Goal: Task Accomplishment & Management: Manage account settings

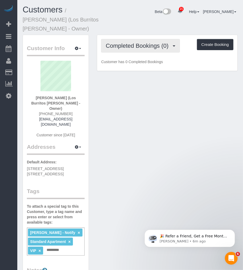
drag, startPoint x: 0, startPoint y: 0, endPoint x: 143, endPoint y: 32, distance: 146.3
click at [143, 39] on button "Completed Bookings (0)" at bounding box center [140, 46] width 79 height 14
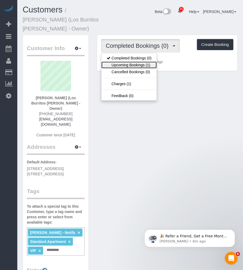
click at [126, 62] on link "Upcoming Bookings (1)" at bounding box center [128, 65] width 55 height 7
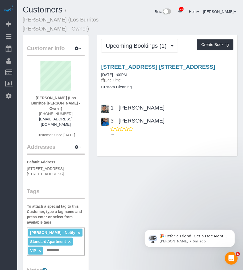
click at [158, 173] on div "Customer Info Edit Contact Info Send Message Email Preferences Special Sales Ta…" at bounding box center [130, 241] width 223 height 412
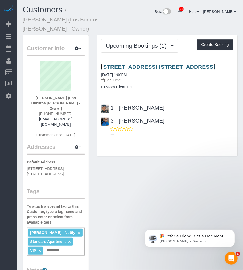
click at [140, 64] on link "275 Park Ave, Apt. 4j, Brooklyn, NY 11205" at bounding box center [158, 67] width 114 height 6
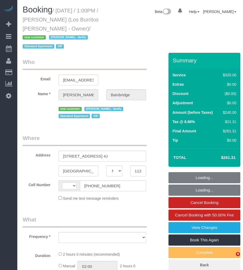
select select "NY"
select select "string:[GEOGRAPHIC_DATA]"
select select "object:823"
select select "string:stripe-pm_1S41pe4VGloSiKo7DXQ3GHKL"
select select "2"
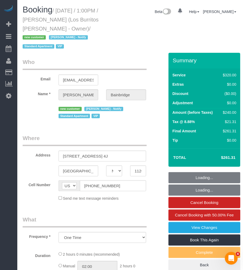
select select "spot1"
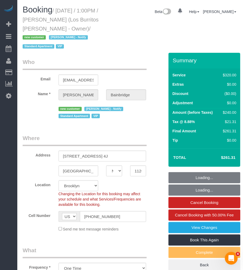
select select "object:963"
select select "number:89"
select select "number:90"
select select "number:14"
select select "number:5"
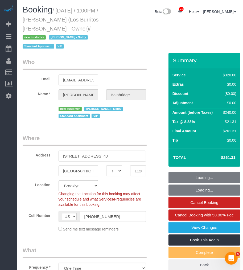
select select "spot45"
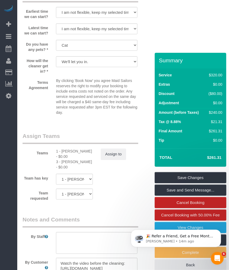
scroll to position [662, 0]
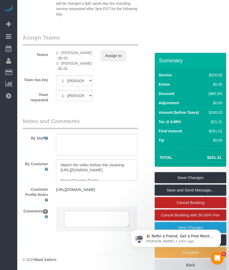
click at [70, 63] on div "3 - Geraldin Bastidas - $0.00" at bounding box center [74, 66] width 37 height 11
copy div "Geraldin"
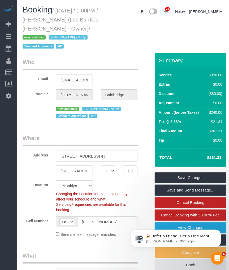
scroll to position [59, 0]
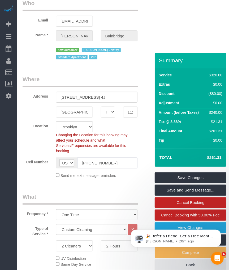
drag, startPoint x: 111, startPoint y: 165, endPoint x: 81, endPoint y: 165, distance: 30.3
click at [81, 165] on input "(410) 274-0902" at bounding box center [107, 163] width 60 height 11
click at [124, 165] on input "(410) 274-0902" at bounding box center [107, 163] width 60 height 11
drag, startPoint x: 115, startPoint y: 165, endPoint x: 81, endPoint y: 164, distance: 34.0
click at [81, 164] on input "(410) 274-0902" at bounding box center [107, 163] width 60 height 11
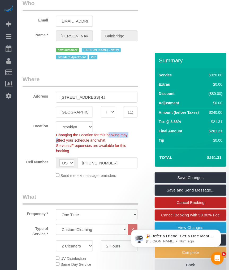
drag, startPoint x: 99, startPoint y: 136, endPoint x: 118, endPoint y: 138, distance: 18.7
click at [118, 138] on div "Changing the Location for this booking may affect your schedule and what Servic…" at bounding box center [97, 143] width 90 height 21
drag, startPoint x: 118, startPoint y: 139, endPoint x: 111, endPoint y: 145, distance: 8.8
click at [111, 145] on span "Changing the Location for this booking may affect your schedule and what Servic…" at bounding box center [91, 143] width 71 height 20
drag, startPoint x: 76, startPoint y: 148, endPoint x: 56, endPoint y: 137, distance: 23.1
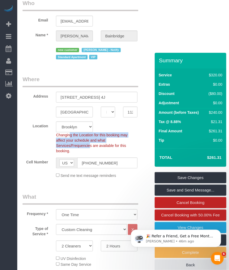
click at [56, 137] on div "Changing the Location for this booking may affect your schedule and what Servic…" at bounding box center [97, 143] width 90 height 21
drag, startPoint x: 56, startPoint y: 137, endPoint x: 39, endPoint y: 141, distance: 18.1
click at [39, 141] on div "Location Manhattan Austin Boston Bronx Brooklyn Charlotte Denver New Jersey Por…" at bounding box center [86, 138] width 134 height 32
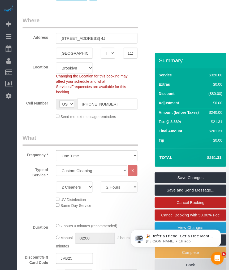
scroll to position [147, 0]
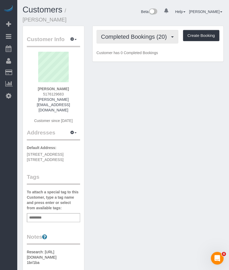
click at [123, 33] on span "Completed Bookings (20)" at bounding box center [135, 36] width 69 height 7
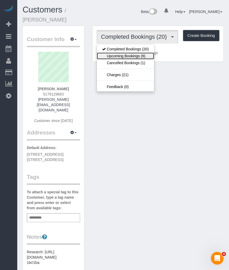
click at [119, 53] on link "Upcoming Bookings (6)" at bounding box center [125, 56] width 57 height 7
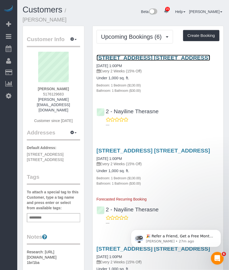
click at [124, 55] on link "130 Adelphi Street, Apt. 4a, Brooklyn, NY 11205" at bounding box center [154, 58] width 114 height 6
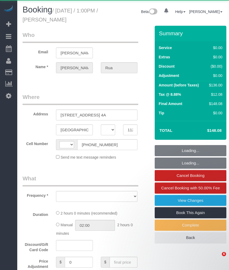
select select "NY"
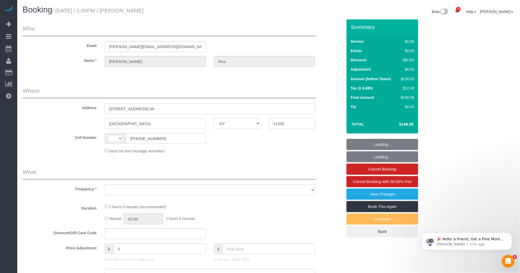
select select "string:[GEOGRAPHIC_DATA]"
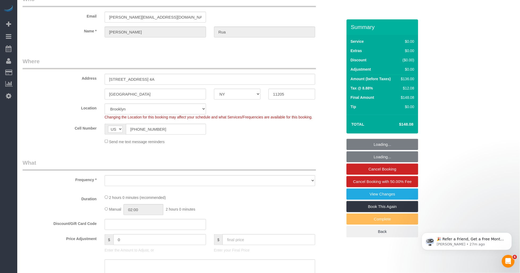
select select "string:stripe-pm_1S8PrK4VGloSiKo7flWnmkJq"
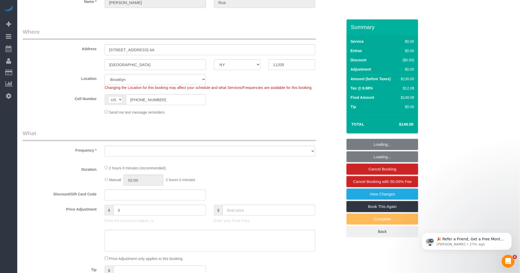
scroll to position [147, 0]
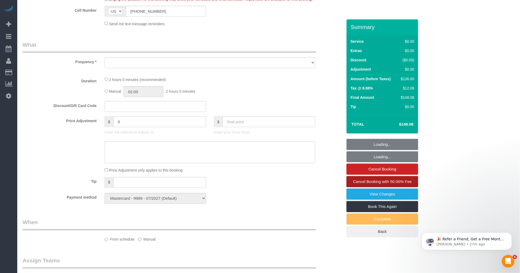
select select "object:800"
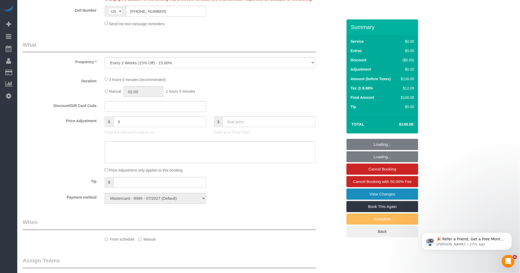
select select "1"
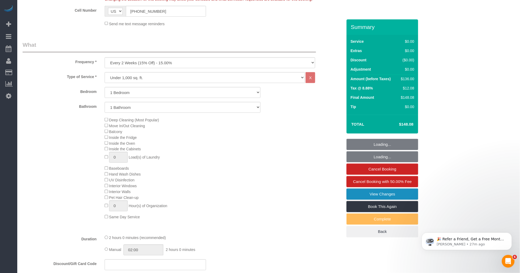
select select "object:907"
select select "spot1"
select select "number:60"
select select "number:75"
select select "number:15"
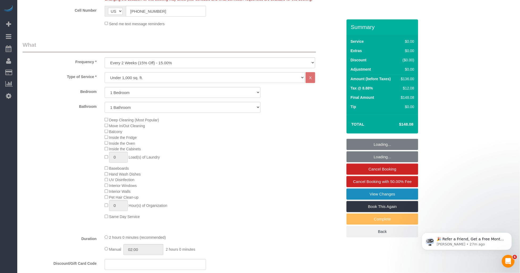
select select "number:5"
click at [229, 196] on link "View Changes" at bounding box center [383, 194] width 72 height 11
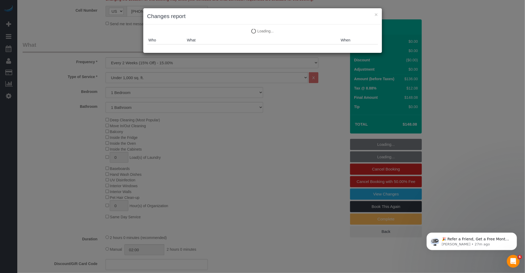
select select "1"
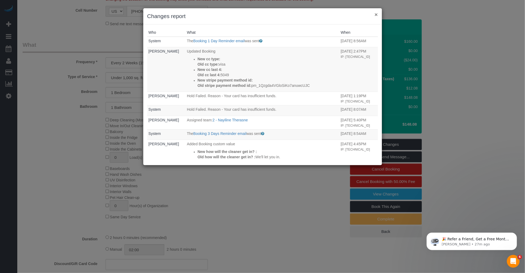
click at [229, 15] on button "×" at bounding box center [375, 15] width 3 height 6
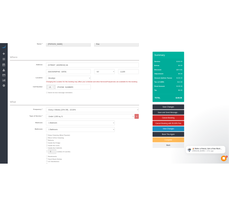
scroll to position [0, 0]
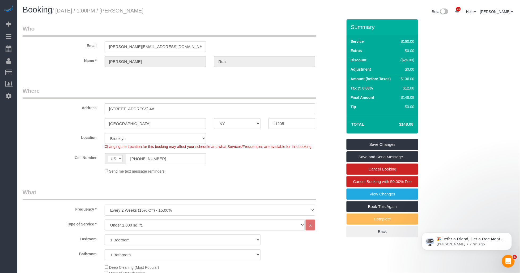
drag, startPoint x: 134, startPoint y: 11, endPoint x: 168, endPoint y: 13, distance: 34.3
click at [168, 13] on h1 "Booking / September 19, 2025 / 1:00PM / Daniel Rua" at bounding box center [144, 9] width 242 height 9
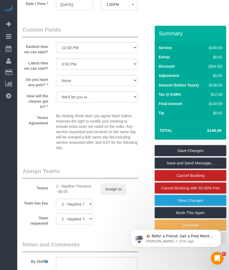
scroll to position [679, 0]
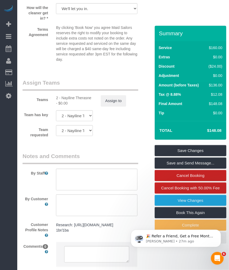
click at [70, 102] on div "2 - Nayiline Therasne - $0.00" at bounding box center [74, 100] width 37 height 11
copy div "Nayiline"
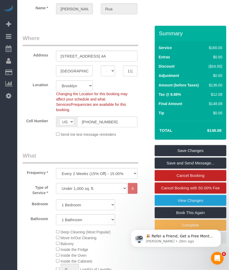
scroll to position [0, 0]
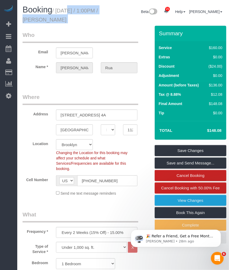
drag, startPoint x: 94, startPoint y: 14, endPoint x: 107, endPoint y: 17, distance: 13.4
click at [107, 17] on div "Booking / September 19, 2025 / 1:00PM / Daniel Rua Beta 21 Your Notifications Y…" at bounding box center [123, 15] width 209 height 20
copy div "September 19, 2025 / 1:00PM / Daniel Rua"
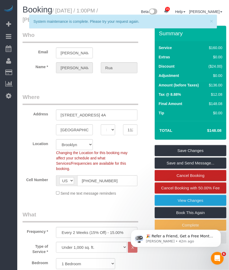
click at [213, 20] on span "×" at bounding box center [211, 21] width 3 height 6
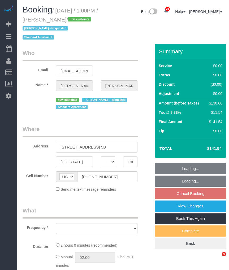
select select "NY"
select select "string:stripe-pm_1S8lVH4VGloSiKo7q3iqme0x"
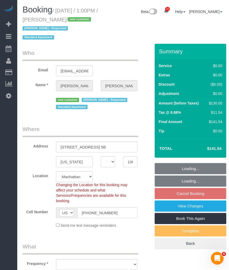
select select "number:61"
select select "number:90"
select select "number:15"
select select "number:5"
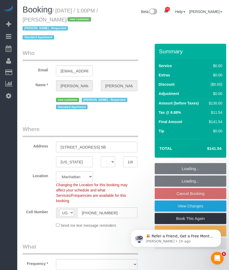
select select "object:958"
select select "1"
select select "spot3"
select select "1"
select select "object:1106"
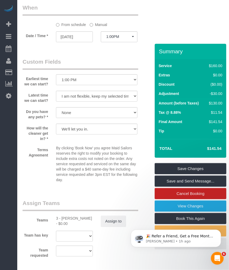
scroll to position [708, 0]
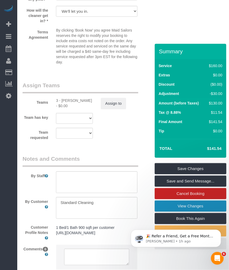
click at [167, 203] on link "View Changes" at bounding box center [191, 206] width 72 height 11
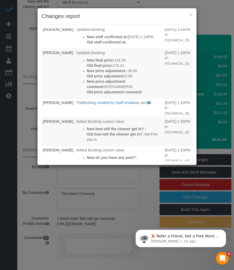
scroll to position [0, 0]
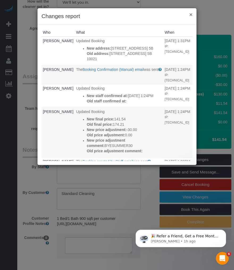
drag, startPoint x: 191, startPoint y: 13, endPoint x: 187, endPoint y: 16, distance: 4.7
click at [191, 13] on button "×" at bounding box center [190, 15] width 3 height 6
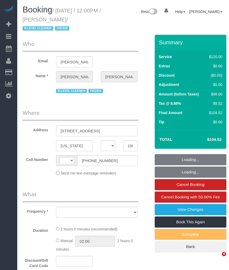
select select "NY"
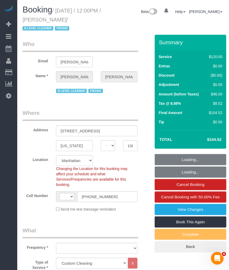
select select "string:[GEOGRAPHIC_DATA]"
select select "object:636"
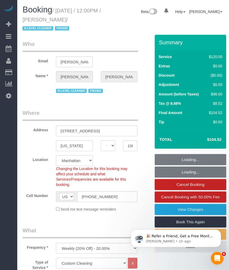
select select "number:89"
select select "number:90"
select select "number:15"
select select "number:5"
select select "number:21"
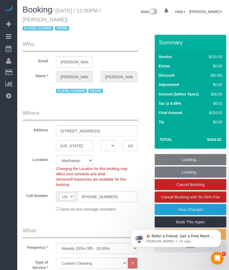
select select "object:1079"
select select "string:stripe-card_1BJYOA4VGloSiKo7L5FS3sIi"
select select "spot1"
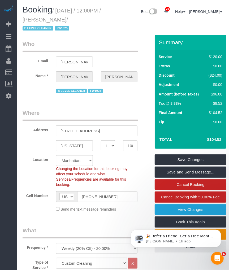
drag, startPoint x: 57, startPoint y: 10, endPoint x: 94, endPoint y: 19, distance: 38.1
click at [94, 19] on small "/ [DATE] / 12:00PM / [PERSON_NAME] / B LEVEL CLEANER FW1925" at bounding box center [62, 20] width 78 height 24
drag, startPoint x: 94, startPoint y: 19, endPoint x: 67, endPoint y: 19, distance: 26.6
click at [65, 19] on small "/ [DATE] / 12:00PM / [PERSON_NAME] / B LEVEL CLEANER FW1925" at bounding box center [62, 20] width 78 height 24
drag, startPoint x: 57, startPoint y: 14, endPoint x: 67, endPoint y: 20, distance: 11.9
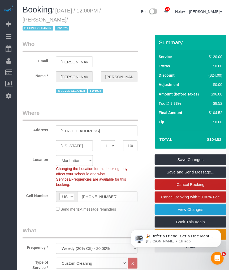
click at [58, 14] on h1 "Booking / [DATE] / 12:00PM / [PERSON_NAME] / B LEVEL CLEANER FW1925" at bounding box center [62, 18] width 79 height 27
click at [65, 19] on small "/ [DATE] / 12:00PM / [PERSON_NAME] / B LEVEL CLEANER FW1925" at bounding box center [62, 20] width 78 height 24
click at [88, 33] on div "Booking / [DATE] / 12:00PM / [PERSON_NAME] / B LEVEL CLEANER FW1925" at bounding box center [62, 19] width 87 height 29
drag, startPoint x: 65, startPoint y: 19, endPoint x: 94, endPoint y: 20, distance: 29.5
click at [94, 20] on small "/ [DATE] / 12:00PM / [PERSON_NAME] / B LEVEL CLEANER FW1925" at bounding box center [62, 20] width 78 height 24
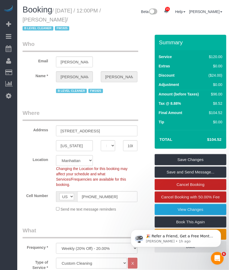
copy small "[PERSON_NAME]"
click at [74, 12] on small "/ September 18, 2025 / 12:00PM / Leah Carter / B LEVEL CLEANER FW1925" at bounding box center [62, 20] width 78 height 24
drag, startPoint x: 57, startPoint y: 10, endPoint x: 92, endPoint y: 18, distance: 36.5
click at [92, 18] on small "/ September 18, 2025 / 12:00PM / Leah Carter / B LEVEL CLEANER FW1925" at bounding box center [62, 20] width 78 height 24
copy small "September 18, 2025 / 12:00PM / Leah Carter"
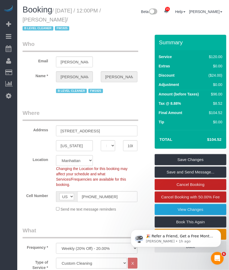
drag, startPoint x: 79, startPoint y: 12, endPoint x: 77, endPoint y: 15, distance: 3.8
click at [79, 12] on small "/ September 18, 2025 / 12:00PM / Leah Carter / B LEVEL CLEANER FW1925" at bounding box center [62, 20] width 78 height 24
drag, startPoint x: 65, startPoint y: 19, endPoint x: 95, endPoint y: 19, distance: 30.0
click at [95, 19] on small "/ September 18, 2025 / 12:00PM / Leah Carter / B LEVEL CLEANER FW1925" at bounding box center [62, 20] width 78 height 24
click at [104, 15] on div "Booking / September 18, 2025 / 12:00PM / Leah Carter / B LEVEL CLEANER FW1925 B…" at bounding box center [123, 19] width 209 height 29
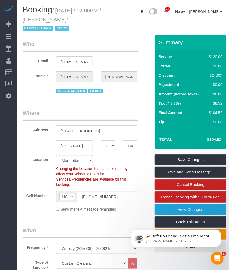
drag, startPoint x: 103, startPoint y: 15, endPoint x: 66, endPoint y: 19, distance: 37.4
click at [66, 19] on small "/ September 18, 2025 / 12:00PM / Leah Carter / B LEVEL CLEANER FW1925" at bounding box center [62, 20] width 78 height 24
drag, startPoint x: 88, startPoint y: 19, endPoint x: 93, endPoint y: 20, distance: 4.6
click at [94, 20] on small "/ September 18, 2025 / 12:00PM / Leah Carter / B LEVEL CLEANER FW1925" at bounding box center [62, 20] width 78 height 24
copy small "Leah Carter"
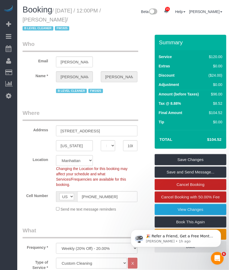
click at [60, 13] on small "/ September 18, 2025 / 12:00PM / Leah Carter / B LEVEL CLEANER FW1925" at bounding box center [62, 20] width 78 height 24
drag, startPoint x: 57, startPoint y: 10, endPoint x: 92, endPoint y: 19, distance: 36.4
click at [92, 19] on small "/ September 18, 2025 / 12:00PM / Leah Carter / B LEVEL CLEANER FW1925" at bounding box center [62, 20] width 78 height 24
copy small "September 18, 2025 / 12:00PM / Leah Carter"
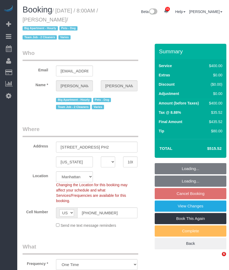
select select "NY"
select select "150"
select select "number:56"
select select "number:75"
select select "number:15"
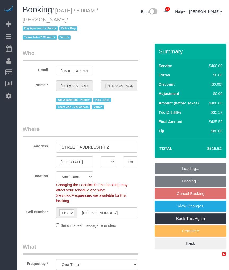
select select "number:6"
select select "object:1507"
select select "spot1"
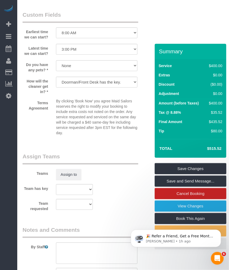
scroll to position [677, 0]
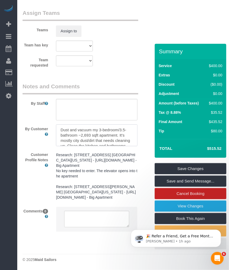
click at [120, 137] on textarea at bounding box center [97, 136] width 82 height 22
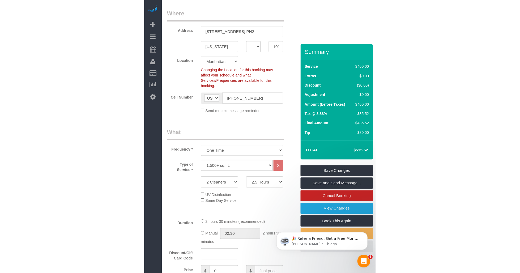
scroll to position [0, 0]
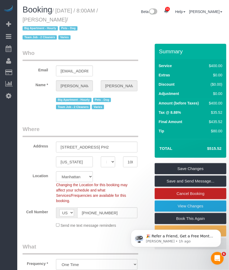
click at [114, 49] on legend "Who" at bounding box center [81, 55] width 116 height 12
drag, startPoint x: 62, startPoint y: 19, endPoint x: 100, endPoint y: 18, distance: 37.8
click at [100, 18] on h1 "Booking / [DATE] / 8:00AM / [PERSON_NAME] / Big Apartment - Hourly Pets - Dog T…" at bounding box center [62, 23] width 79 height 36
copy small "[PERSON_NAME]"
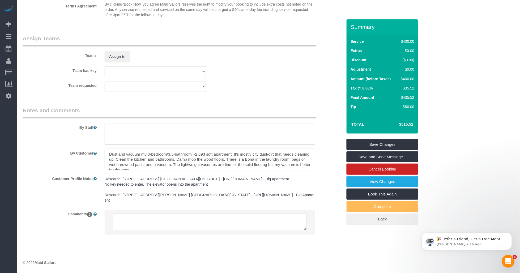
drag, startPoint x: 142, startPoint y: 166, endPoint x: 195, endPoint y: 166, distance: 52.9
click at [195, 166] on textarea at bounding box center [210, 160] width 211 height 22
drag, startPoint x: 220, startPoint y: 165, endPoint x: 245, endPoint y: 165, distance: 25.0
click at [229, 165] on textarea at bounding box center [210, 160] width 211 height 22
click at [165, 119] on legend "Notes and Comments" at bounding box center [170, 113] width 294 height 12
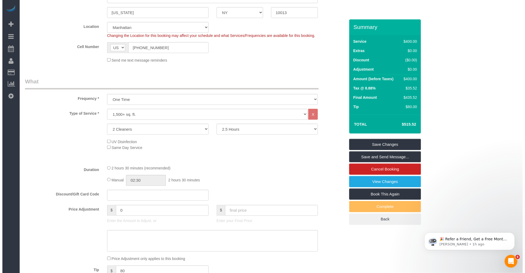
scroll to position [147, 0]
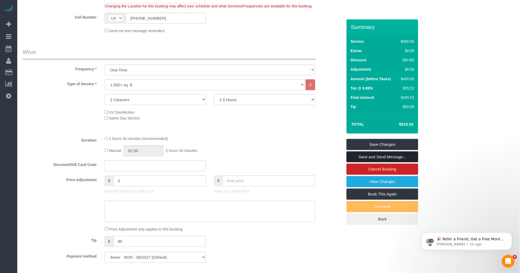
click at [229, 163] on link "Save and Send Message..." at bounding box center [383, 156] width 72 height 11
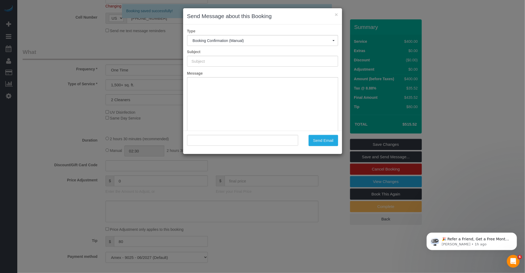
type input "Cleaning Confirmed for 09/22/2025 at 8:00am"
type input ""Laura Lonergan" <packandgo@aol.com>"
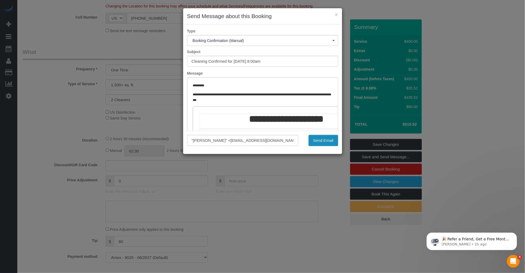
click at [229, 144] on button "Send Email" at bounding box center [322, 140] width 29 height 11
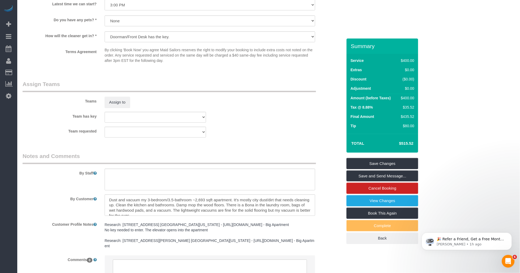
scroll to position [580, 0]
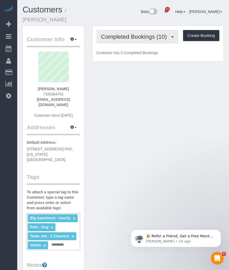
click at [133, 37] on span "Completed Bookings (10)" at bounding box center [135, 36] width 69 height 7
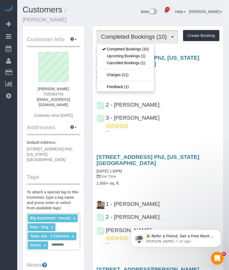
click at [118, 14] on div "Beta 21 Your Notifications You have 0 alerts × You have 8 to charge for [DATE] …" at bounding box center [167, 12] width 122 height 14
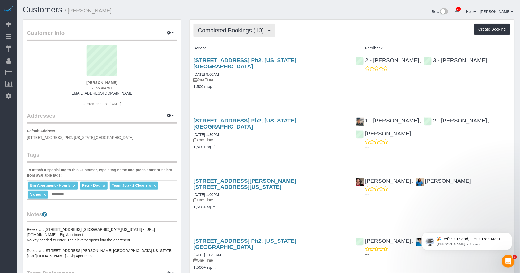
click at [229, 30] on span "Completed Bookings (10)" at bounding box center [232, 30] width 69 height 7
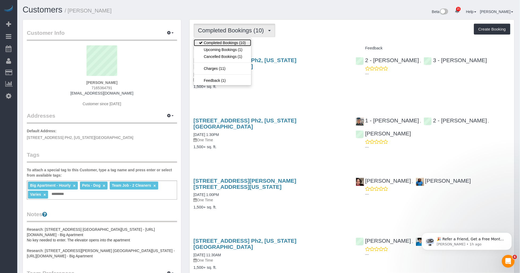
click at [229, 41] on link "Completed Bookings (10)" at bounding box center [222, 42] width 57 height 7
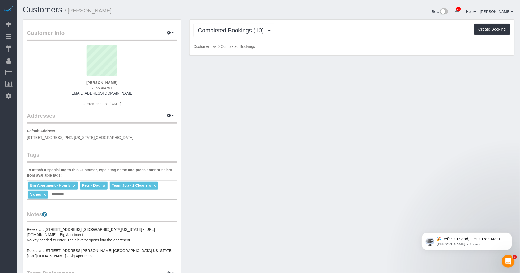
click at [229, 28] on div "Completed Bookings (10) Completed Bookings (10) Upcoming Bookings (1) Cancelled…" at bounding box center [352, 31] width 317 height 14
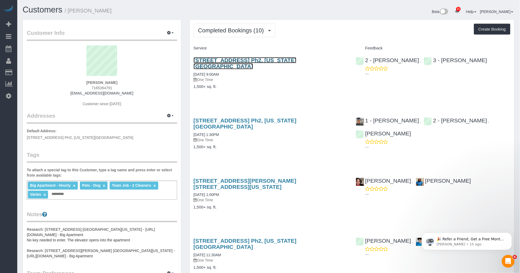
click at [219, 61] on link "[STREET_ADDRESS] Ph2, [US_STATE][GEOGRAPHIC_DATA]" at bounding box center [245, 63] width 103 height 12
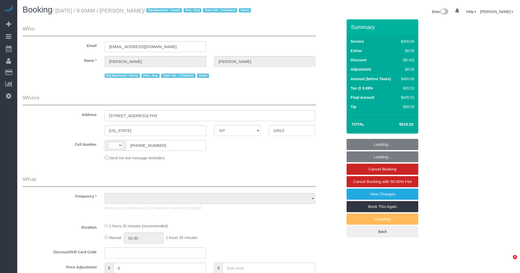
select select "NY"
select select "string:US"
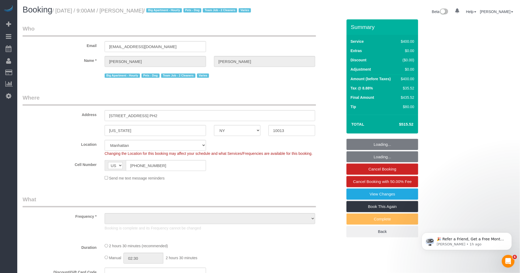
select select "string:stripe-pm_1P3M5Z4VGloSiKo7z7pxXarG"
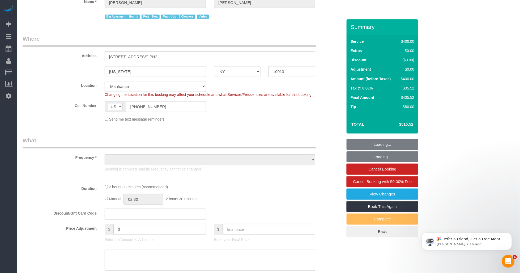
scroll to position [88, 0]
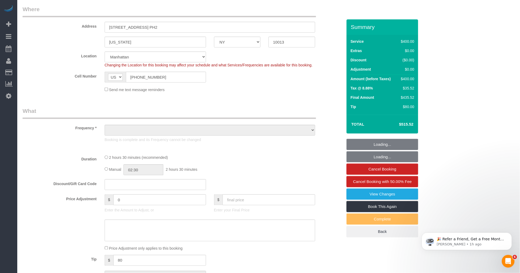
select select "number:89"
select select "number:90"
select select "number:15"
select select "number:6"
select select "object:1066"
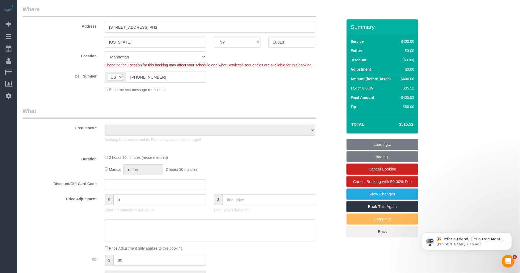
select select "150"
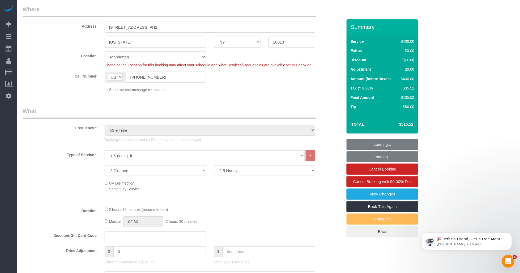
select select "spot1"
select select "object:1532"
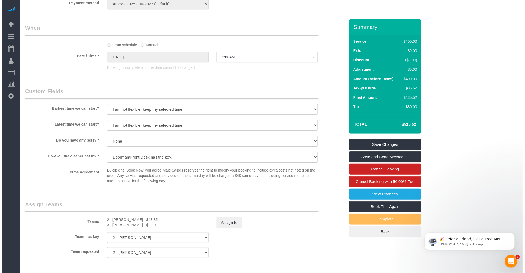
scroll to position [384, 0]
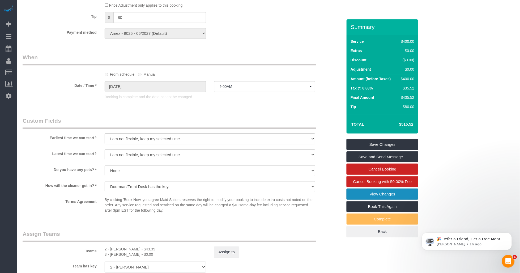
click at [388, 200] on link "View Changes" at bounding box center [383, 194] width 72 height 11
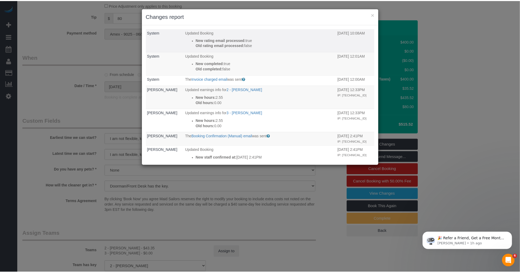
scroll to position [59, 0]
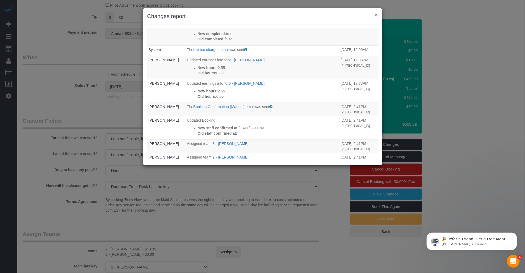
click at [375, 15] on button "×" at bounding box center [375, 15] width 3 height 6
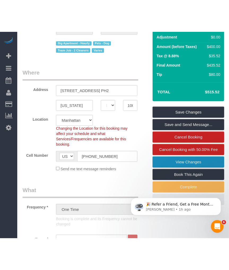
scroll to position [0, 0]
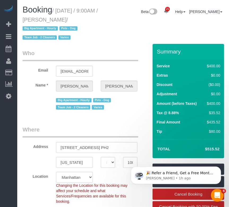
drag, startPoint x: 46, startPoint y: 20, endPoint x: 83, endPoint y: 23, distance: 36.5
click at [83, 23] on h1 "Booking / January 11, 2025 / 9:00AM / Laura Lonergan / Big Apartment - Hourly P…" at bounding box center [62, 23] width 79 height 36
copy small "Laura Lonergan"
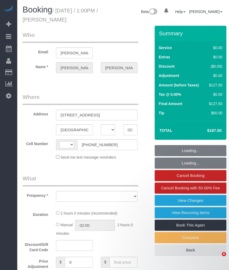
select select "MA"
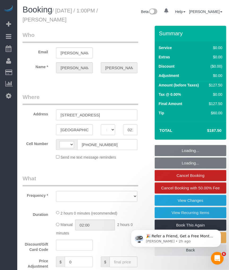
select select "string:[GEOGRAPHIC_DATA]"
select select "1"
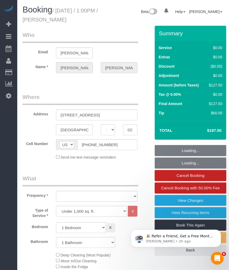
select select "string:stripe-pm_1Kdhzz4VGloSiKo70KFipYMT"
select select "object:901"
select select "spot1"
select select "number:89"
select select "number:90"
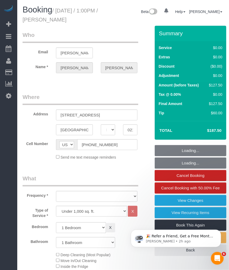
select select "number:15"
select select "number:7"
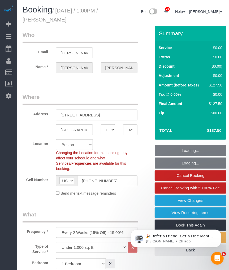
scroll to position [184, 0]
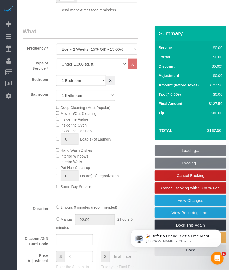
select select "spot35"
select select "1"
select select "object:1144"
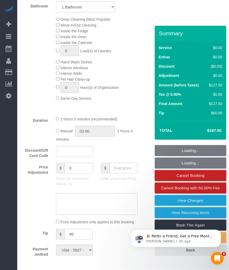
scroll to position [302, 0]
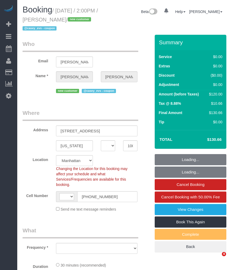
select select "NY"
select select "string:[GEOGRAPHIC_DATA]"
select select "object:813"
select select "string:stripe-pm_1S8MMc4VGloSiKo7fMTIGi7q"
select select "number:60"
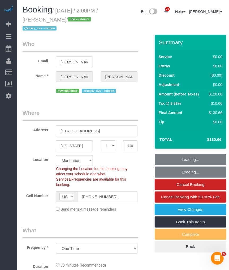
select select "number:76"
select select "number:15"
select select "number:5"
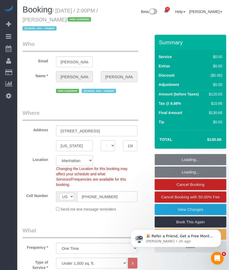
select select "object:1065"
select select "spot1"
drag, startPoint x: 63, startPoint y: 19, endPoint x: 109, endPoint y: 19, distance: 46.5
click at [109, 19] on div "Booking / September 18, 2025 / 2:00PM / Amy Purshouse / new customer @casey_evs…" at bounding box center [123, 19] width 209 height 29
drag, startPoint x: 109, startPoint y: 19, endPoint x: 68, endPoint y: 13, distance: 41.8
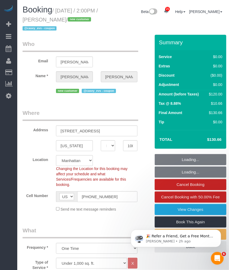
click at [68, 13] on small "/ September 18, 2025 / 2:00PM / Amy Purshouse / new customer @casey_evs - coupon" at bounding box center [60, 20] width 75 height 24
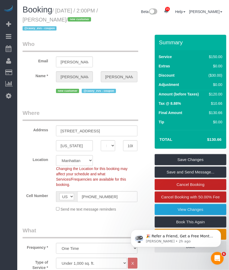
drag, startPoint x: 64, startPoint y: 18, endPoint x: 61, endPoint y: 18, distance: 3.2
click at [64, 18] on small "/ September 18, 2025 / 2:00PM / Amy Purshouse / new customer @casey_evs - coupon" at bounding box center [60, 20] width 75 height 24
drag, startPoint x: 63, startPoint y: 18, endPoint x: 100, endPoint y: 19, distance: 37.2
click at [100, 19] on h1 "Booking / September 18, 2025 / 2:00PM / Amy Purshouse / new customer @casey_evs…" at bounding box center [62, 18] width 79 height 27
copy small "Amy Purshouse"
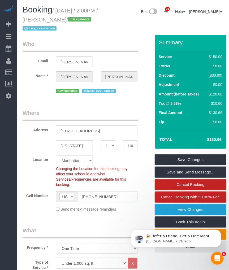
drag, startPoint x: 113, startPoint y: 197, endPoint x: 81, endPoint y: 197, distance: 32.4
click at [81, 197] on input "(914) 384-2304" at bounding box center [107, 197] width 60 height 11
drag, startPoint x: 115, startPoint y: 200, endPoint x: 121, endPoint y: 198, distance: 5.7
click at [116, 200] on input "(914) 384-2304" at bounding box center [107, 197] width 60 height 11
click at [121, 198] on input "(914) 384-2304" at bounding box center [107, 197] width 60 height 11
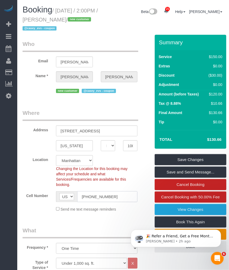
drag, startPoint x: 122, startPoint y: 197, endPoint x: 82, endPoint y: 200, distance: 40.2
click at [82, 200] on input "(914) 384-2304" at bounding box center [107, 197] width 60 height 11
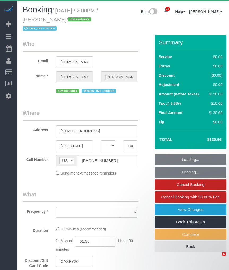
select select "NY"
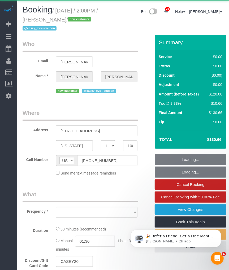
click at [98, 19] on small "/ [DATE] / 2:00PM / [PERSON_NAME] / new customer @casey_evs - coupon" at bounding box center [60, 20] width 75 height 24
select select "string:stripe-pm_1S8MMc4VGloSiKo7fMTIGi7q"
select select "object:811"
select select "spot1"
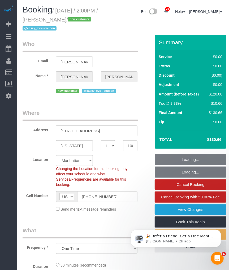
select select "number:60"
select select "number:76"
select select "number:15"
select select "number:5"
select select "object:1523"
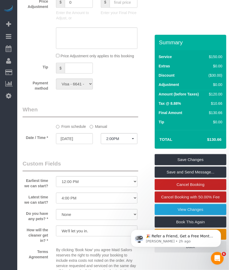
scroll to position [649, 0]
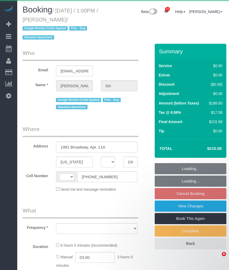
select select "NY"
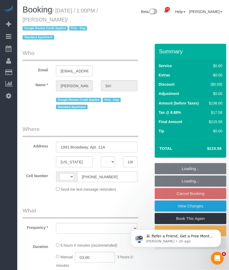
select select "string:stripe-pm_1R48No4VGloSiKo7XNuL8WAw"
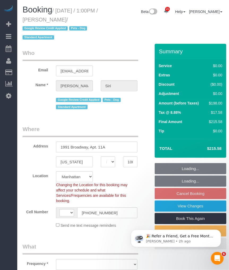
select select "string:[GEOGRAPHIC_DATA]"
select select "number:59"
select select "number:73"
select select "number:13"
select select "number:5"
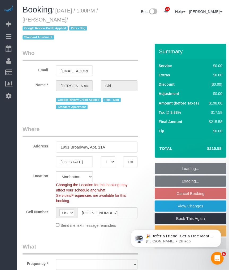
select select "object:1055"
select select "2"
select select "spot3"
select select "object:1064"
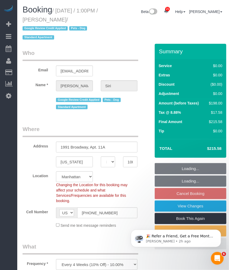
select select "2"
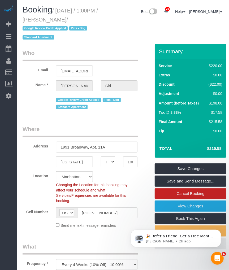
drag, startPoint x: 62, startPoint y: 20, endPoint x: 90, endPoint y: 21, distance: 27.9
click at [90, 21] on small "/ September 22, 2025 / 1:00PM / Simona Siri / Google Review Credit Applied Pets…" at bounding box center [60, 24] width 75 height 33
copy small "[PERSON_NAME]"
click at [116, 147] on input "1991 Broadway, Apt. 11A" at bounding box center [97, 147] width 82 height 11
drag, startPoint x: 116, startPoint y: 147, endPoint x: 60, endPoint y: 149, distance: 56.1
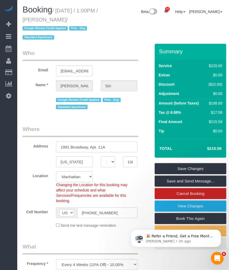
click at [60, 149] on input "1991 Broadway, Apt. 11A" at bounding box center [97, 147] width 82 height 11
click at [130, 162] on input "10023" at bounding box center [130, 162] width 14 height 11
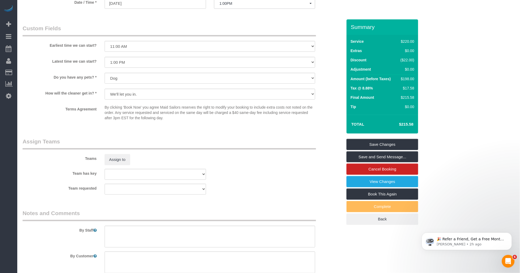
scroll to position [647, 0]
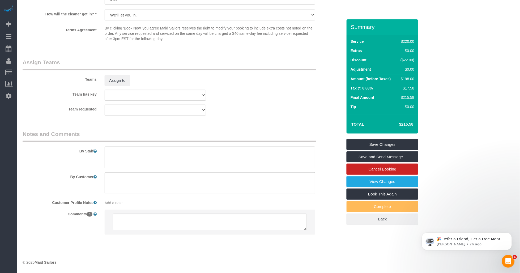
click at [121, 204] on span "Add a note" at bounding box center [114, 203] width 18 height 4
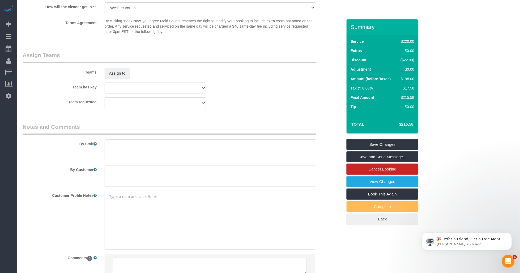
click at [132, 205] on textarea at bounding box center [210, 220] width 211 height 59
paste textarea "[URL][DOMAIN_NAME]"
type textarea "[URL][DOMAIN_NAME]"
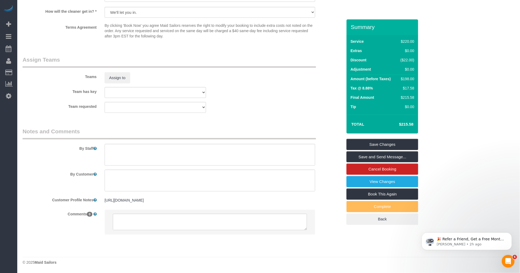
click at [59, 170] on sui-booking-comments "By Staff By Customer Customer Profile Notes https://streeteasy.com/building/bel…" at bounding box center [183, 184] width 320 height 112
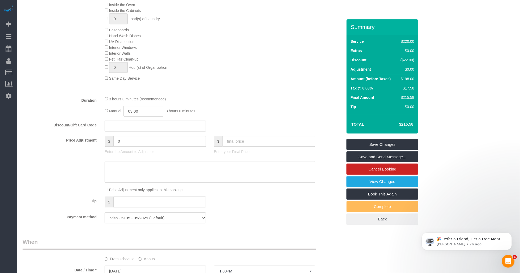
scroll to position [175, 0]
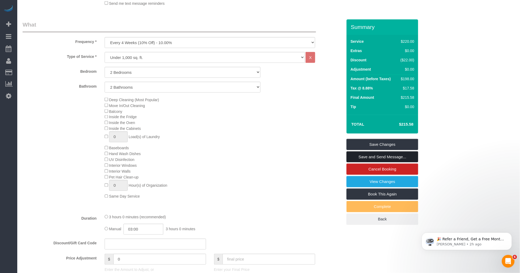
click at [229, 158] on link "Save and Send Message..." at bounding box center [383, 156] width 72 height 11
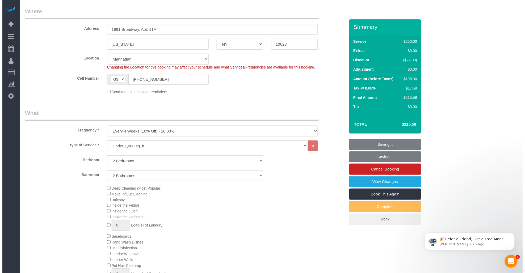
scroll to position [57, 0]
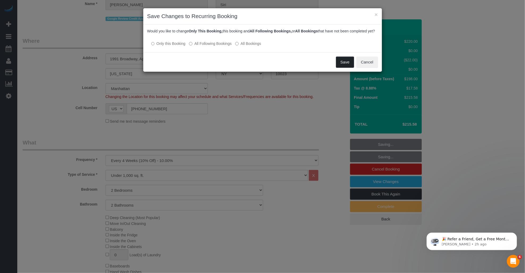
click at [229, 68] on button "Save" at bounding box center [345, 62] width 18 height 11
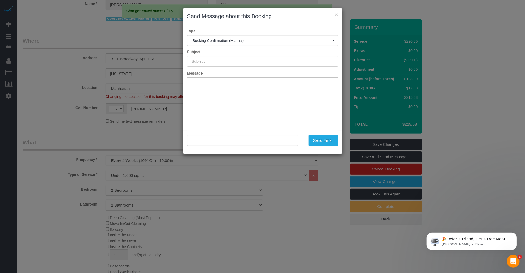
click at [229, 180] on div "× Send Message about this Booking Type Booking Confirmation (Manual) Booking Co…" at bounding box center [262, 136] width 525 height 273
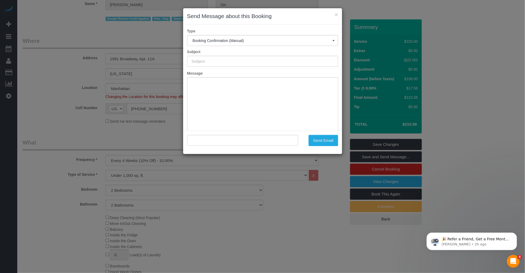
type input "Cleaning Confirmed for 09/22/2025 at 1:00pm"
type input ""Simona Siri" <simonasirinyc@gmail.com>"
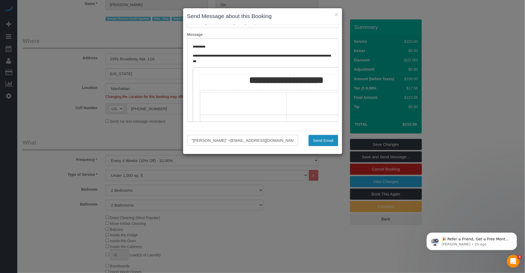
click at [229, 141] on button "Send Email" at bounding box center [322, 140] width 29 height 11
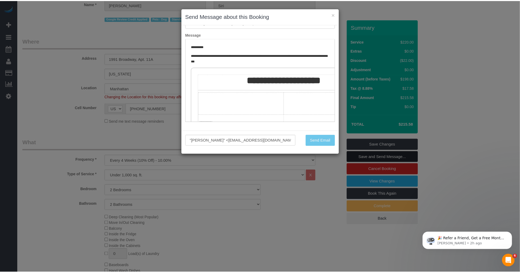
scroll to position [76, 0]
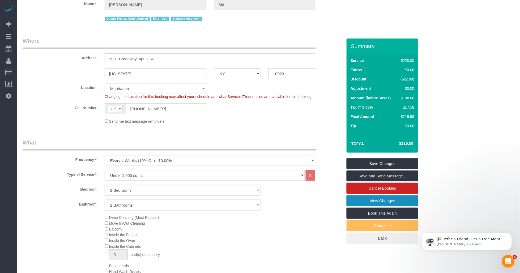
click at [229, 200] on link "View Changes" at bounding box center [383, 200] width 72 height 11
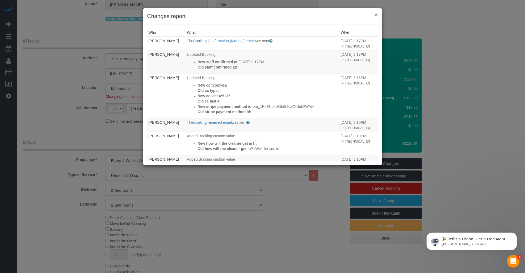
click at [229, 14] on button "×" at bounding box center [375, 15] width 3 height 6
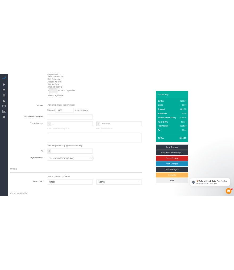
scroll to position [430, 0]
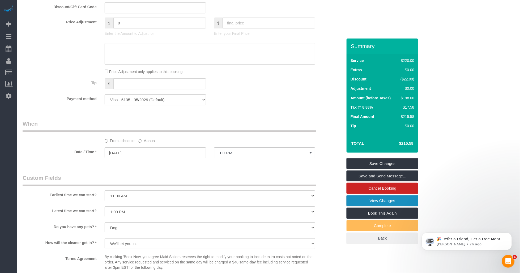
click at [229, 200] on link "View Changes" at bounding box center [383, 200] width 72 height 11
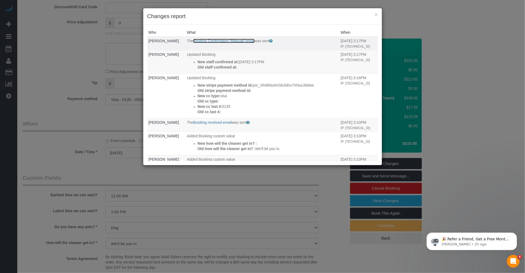
click at [229, 39] on link "Booking Confirmation (Manual) email" at bounding box center [223, 41] width 61 height 4
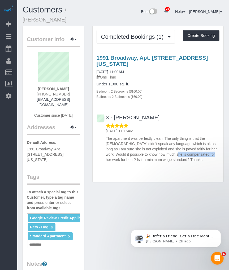
drag, startPoint x: 167, startPoint y: 141, endPoint x: 181, endPoint y: 141, distance: 13.8
click at [181, 141] on p "The apartment was perfectly clean. The only thing is that the [DEMOGRAPHIC_DATA…" at bounding box center [163, 149] width 114 height 27
drag, startPoint x: 181, startPoint y: 141, endPoint x: 166, endPoint y: 177, distance: 38.7
click at [166, 177] on div "Customer Info Edit Contact Info Send Message Email Preferences Special Sales Ta…" at bounding box center [123, 239] width 209 height 426
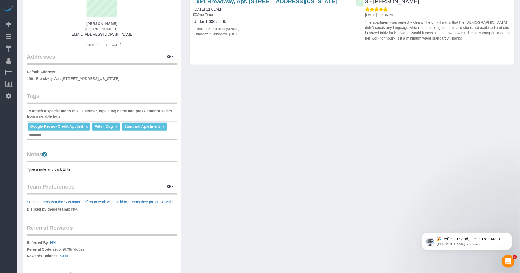
scroll to position [88, 0]
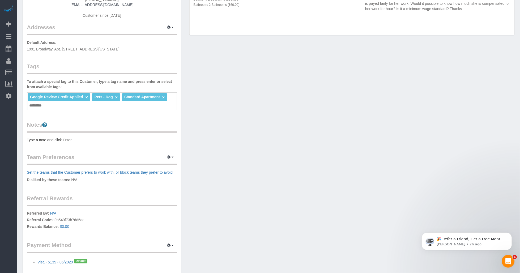
click at [59, 135] on div "Notes Type a note and click Enter" at bounding box center [102, 132] width 150 height 22
click at [52, 139] on pre "Type a note and click Enter" at bounding box center [102, 139] width 150 height 5
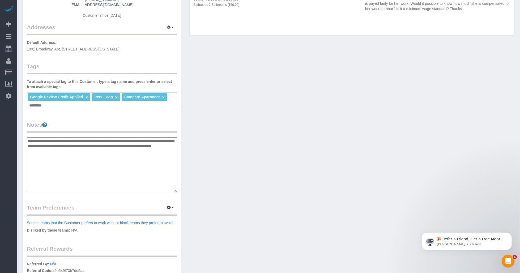
type textarea "**********"
click at [229, 155] on div "Customer Info Edit Contact Info Send Message Email Preferences Special Sales Ta…" at bounding box center [269, 133] width 500 height 405
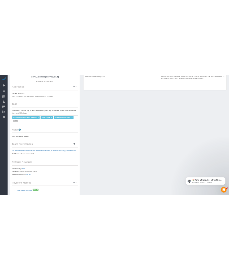
scroll to position [0, 0]
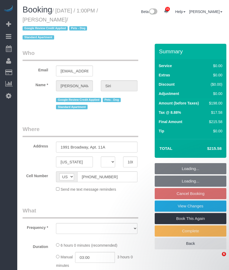
select select "NY"
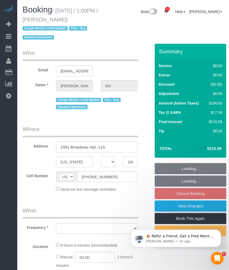
select select "object:805"
select select "string:stripe-pm_1R48No4VGloSiKo7XNuL8WAw"
select select "number:59"
select select "number:73"
select select "number:13"
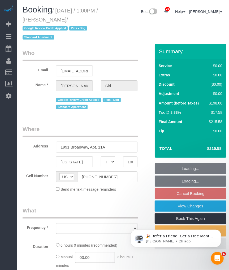
select select "number:5"
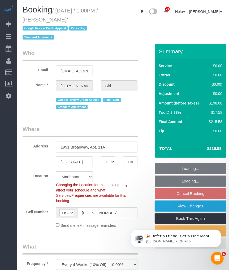
select select "object:960"
select select "2"
select select "spot3"
select select "2"
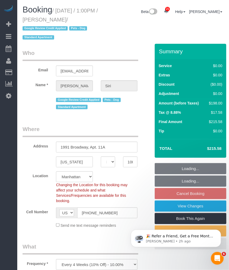
select select "2"
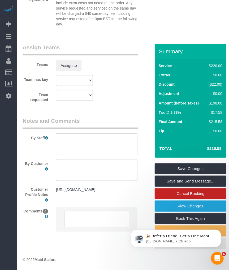
scroll to position [620, 0]
